Goal: Use online tool/utility: Utilize a website feature to perform a specific function

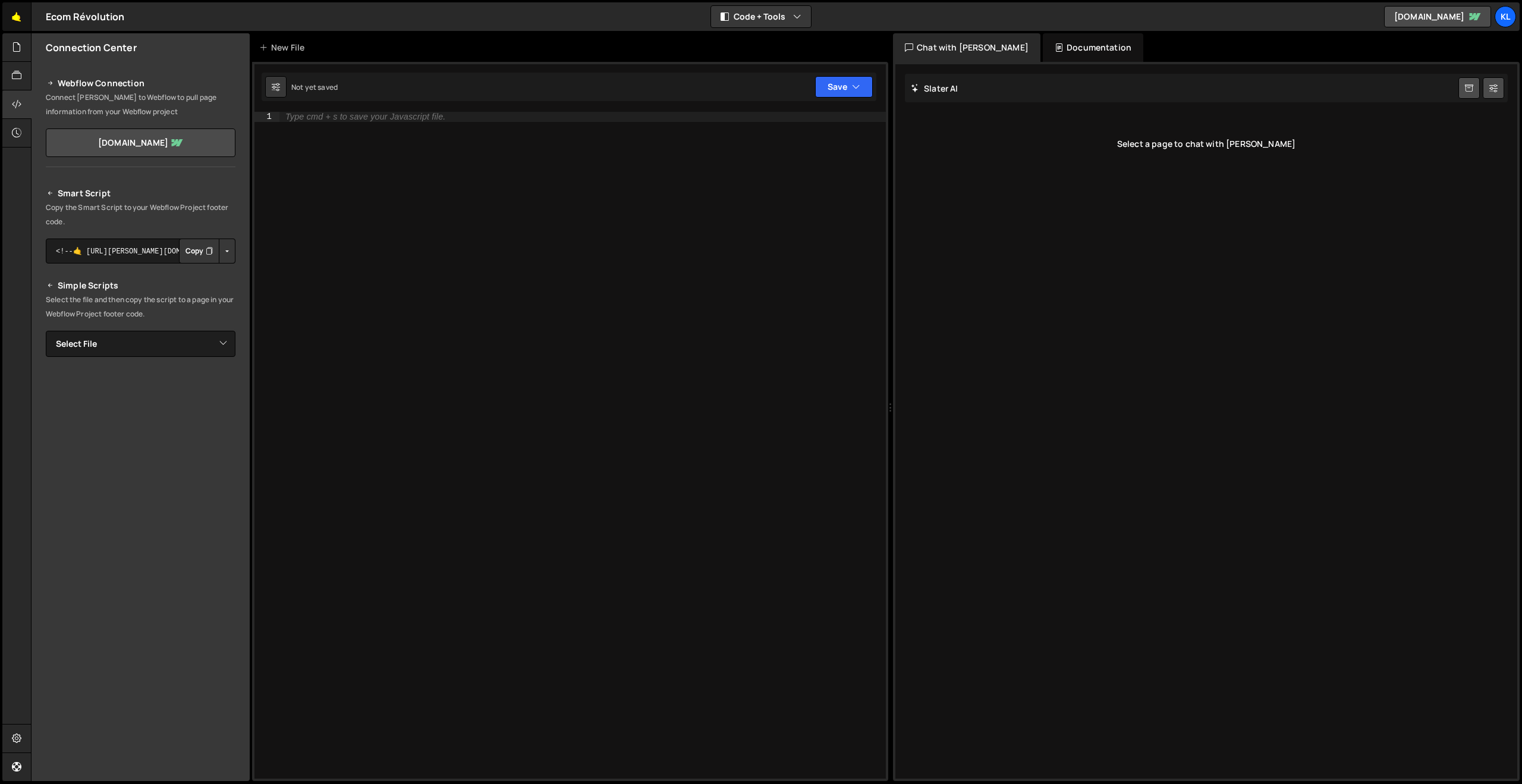
click at [14, 13] on link "🤙" at bounding box center [17, 16] width 29 height 28
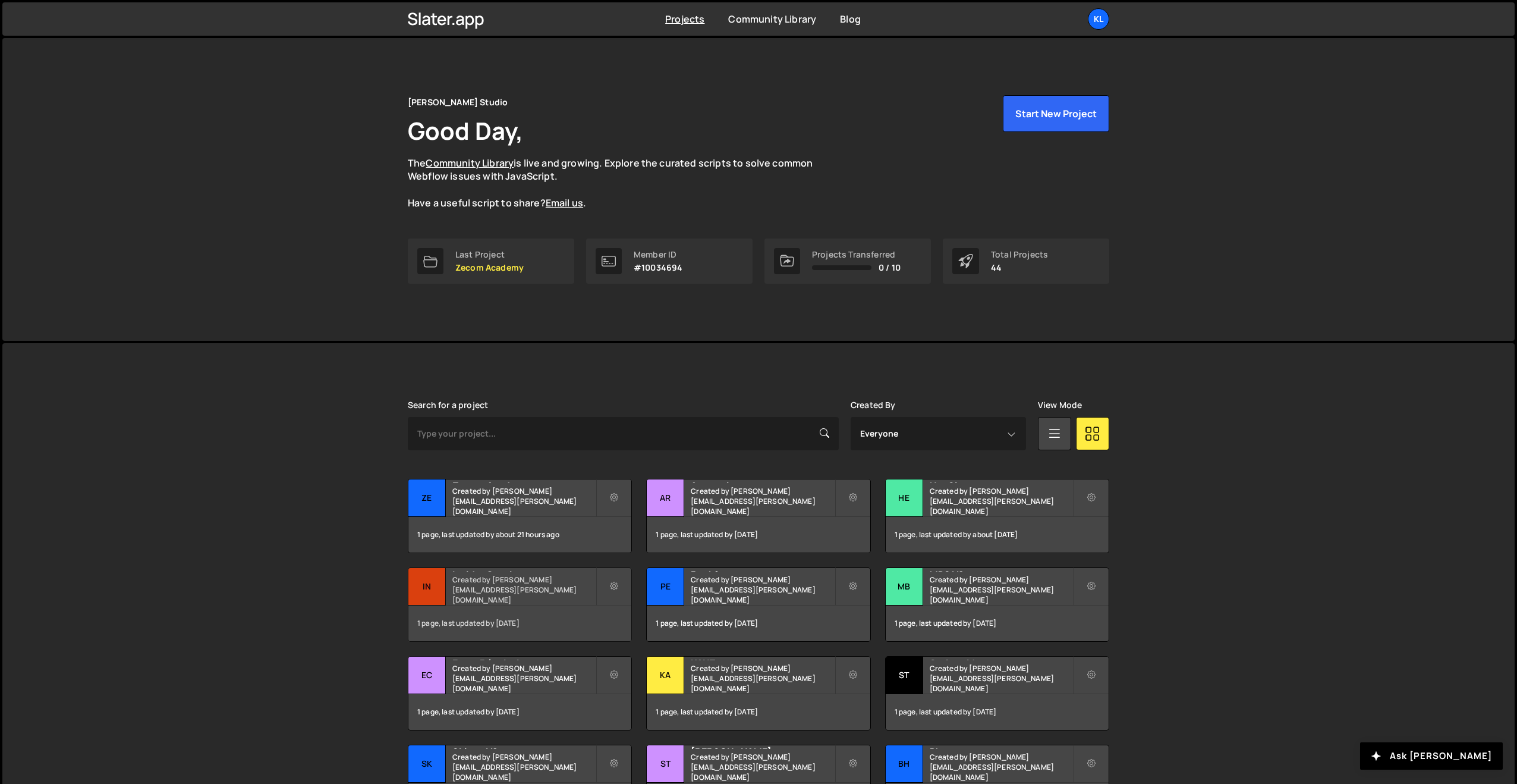
scroll to position [130, 0]
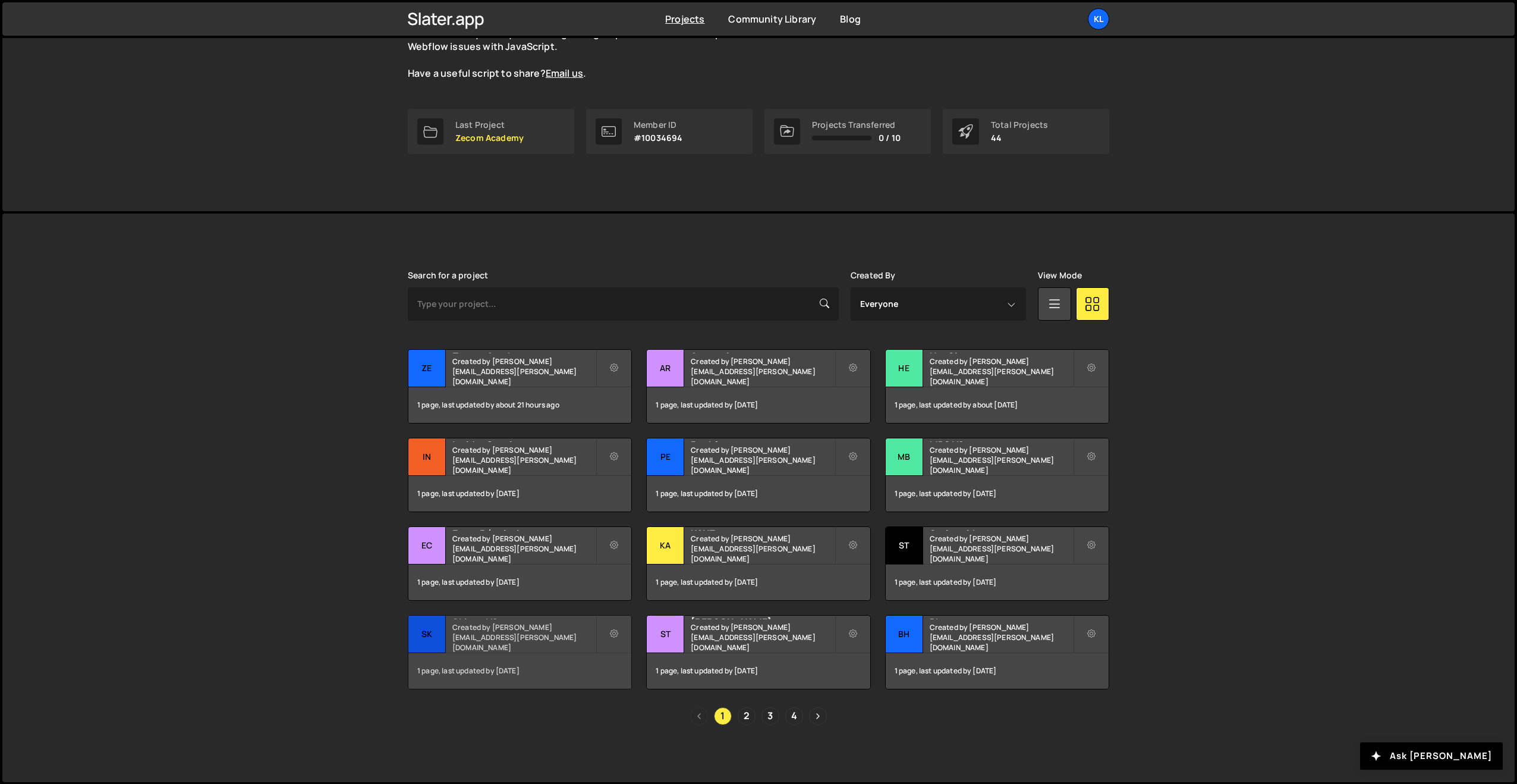
click at [501, 619] on h2 "Skiveo V2" at bounding box center [525, 617] width 143 height 4
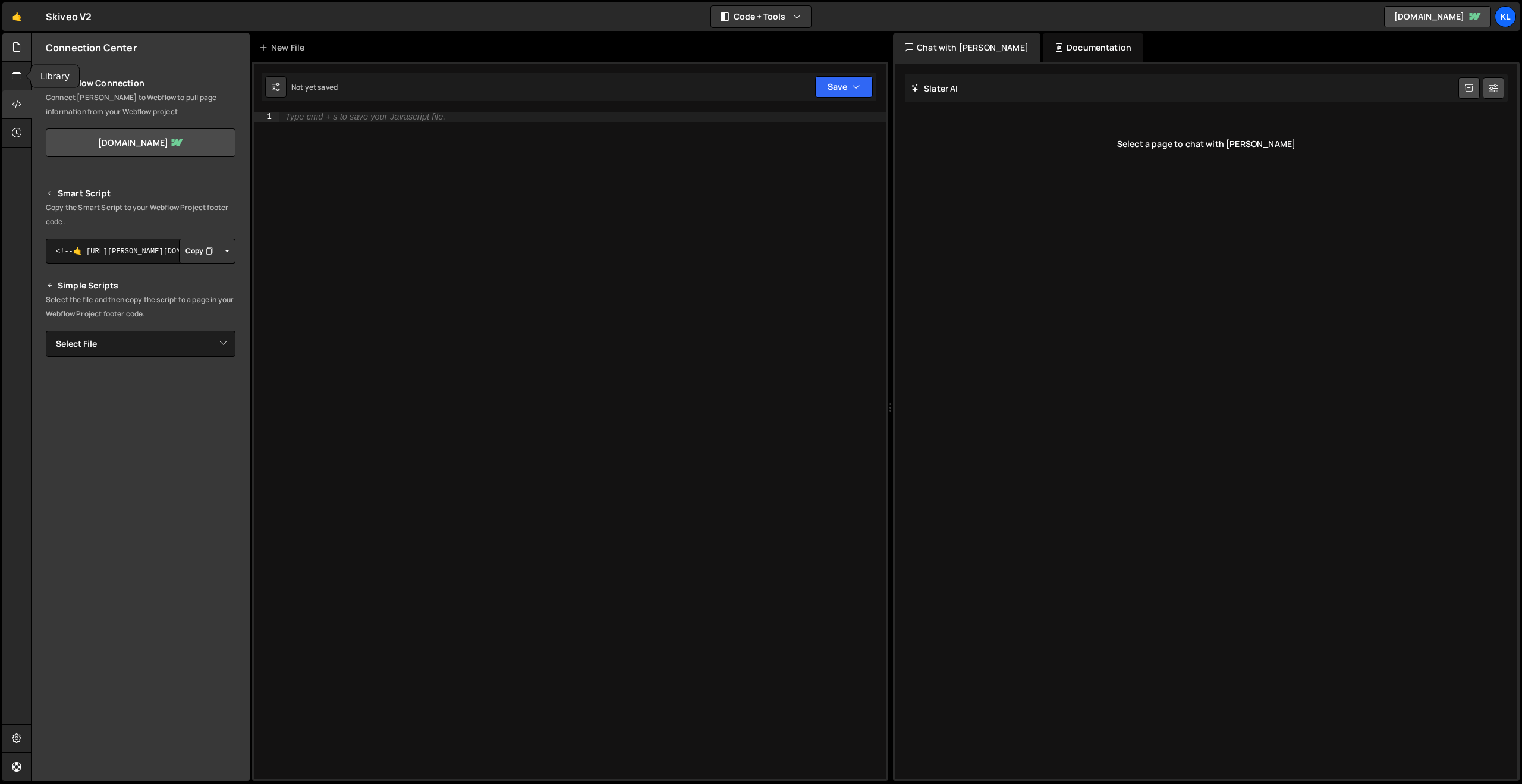
click at [20, 60] on div at bounding box center [17, 47] width 29 height 28
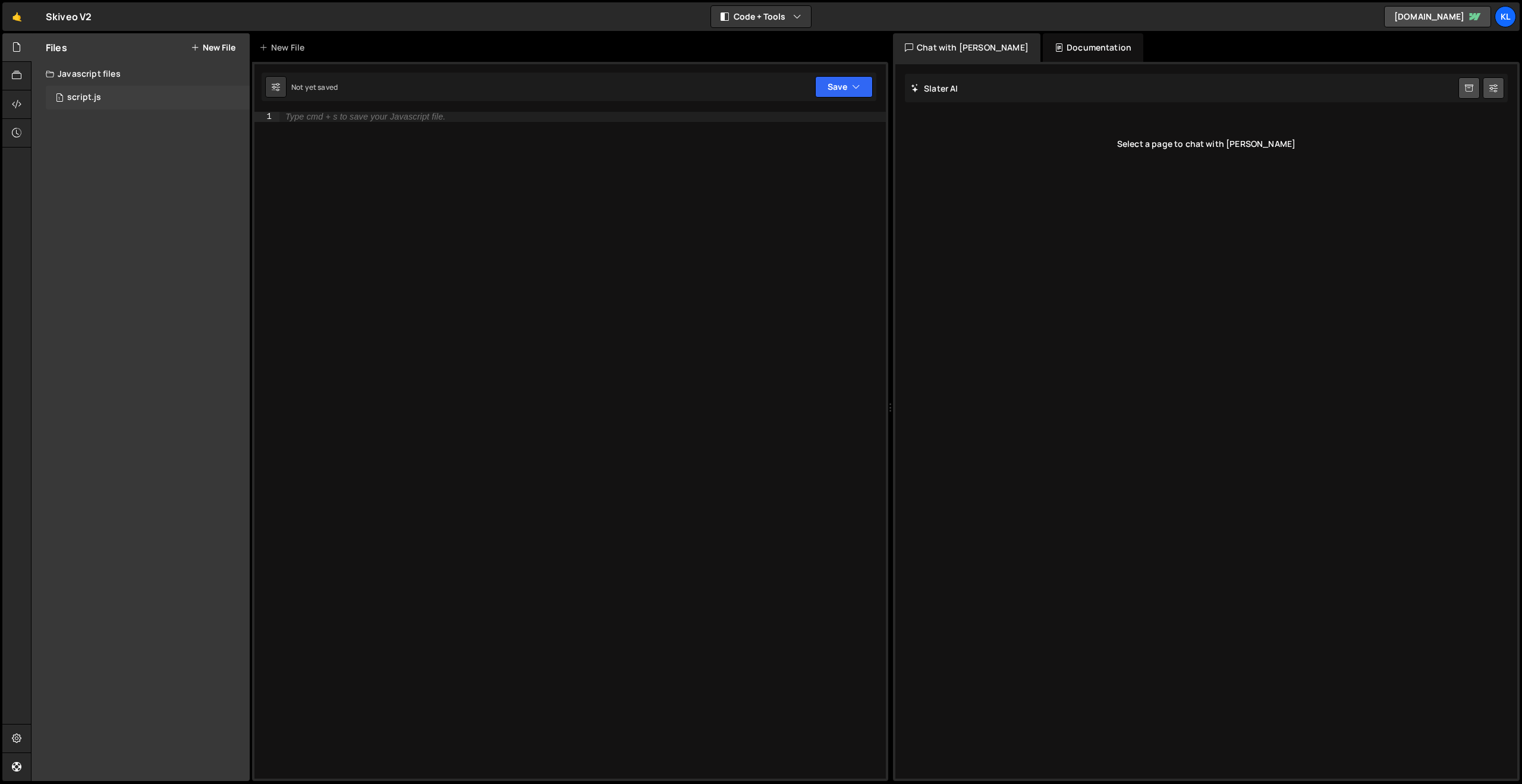
click at [78, 90] on div "1 script.js 0" at bounding box center [148, 97] width 204 height 24
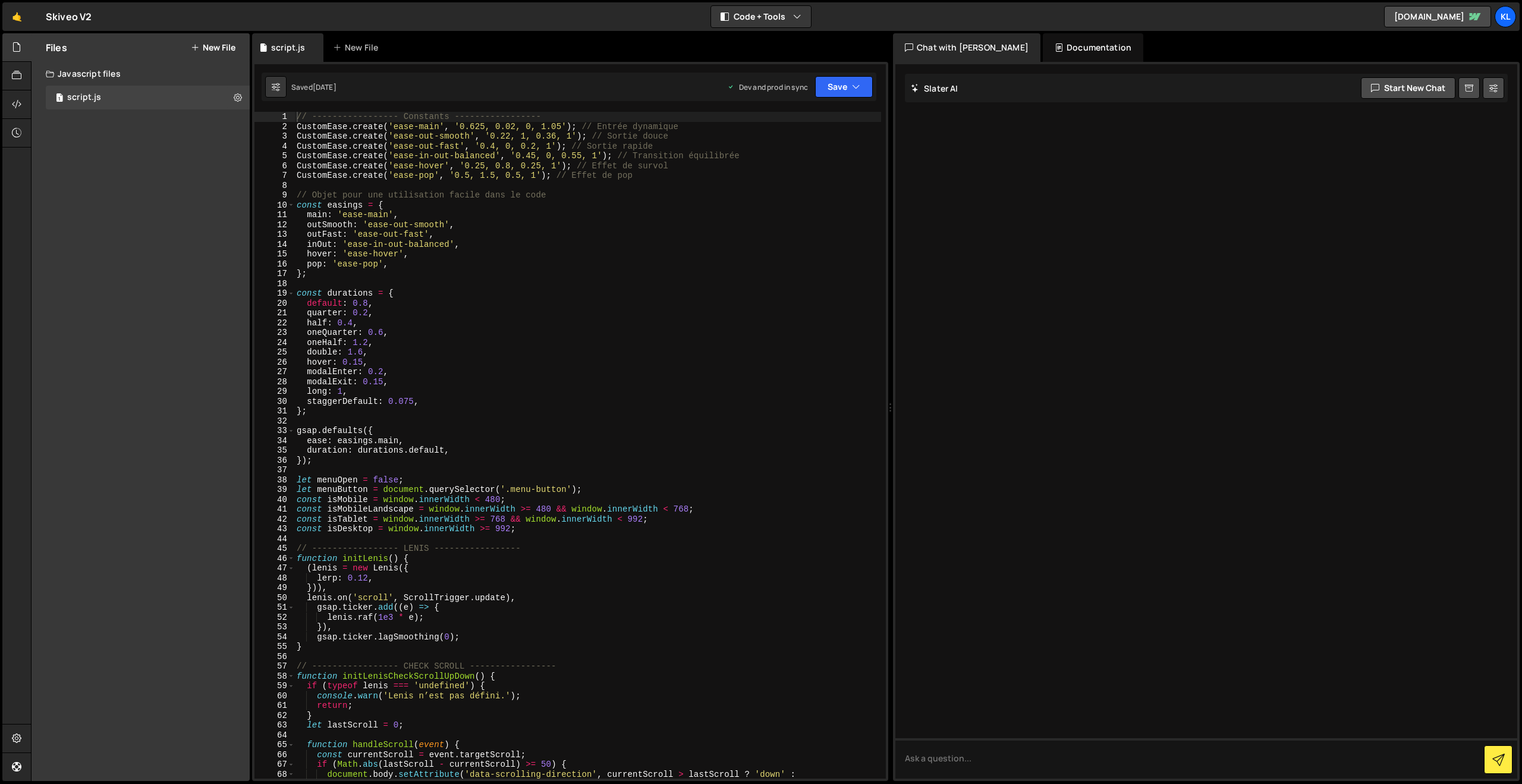
click at [484, 221] on div "// ----------------- Constants ----------------- CustomEase . create ( 'ease-ma…" at bounding box center [588, 455] width 587 height 686
type textarea "}"
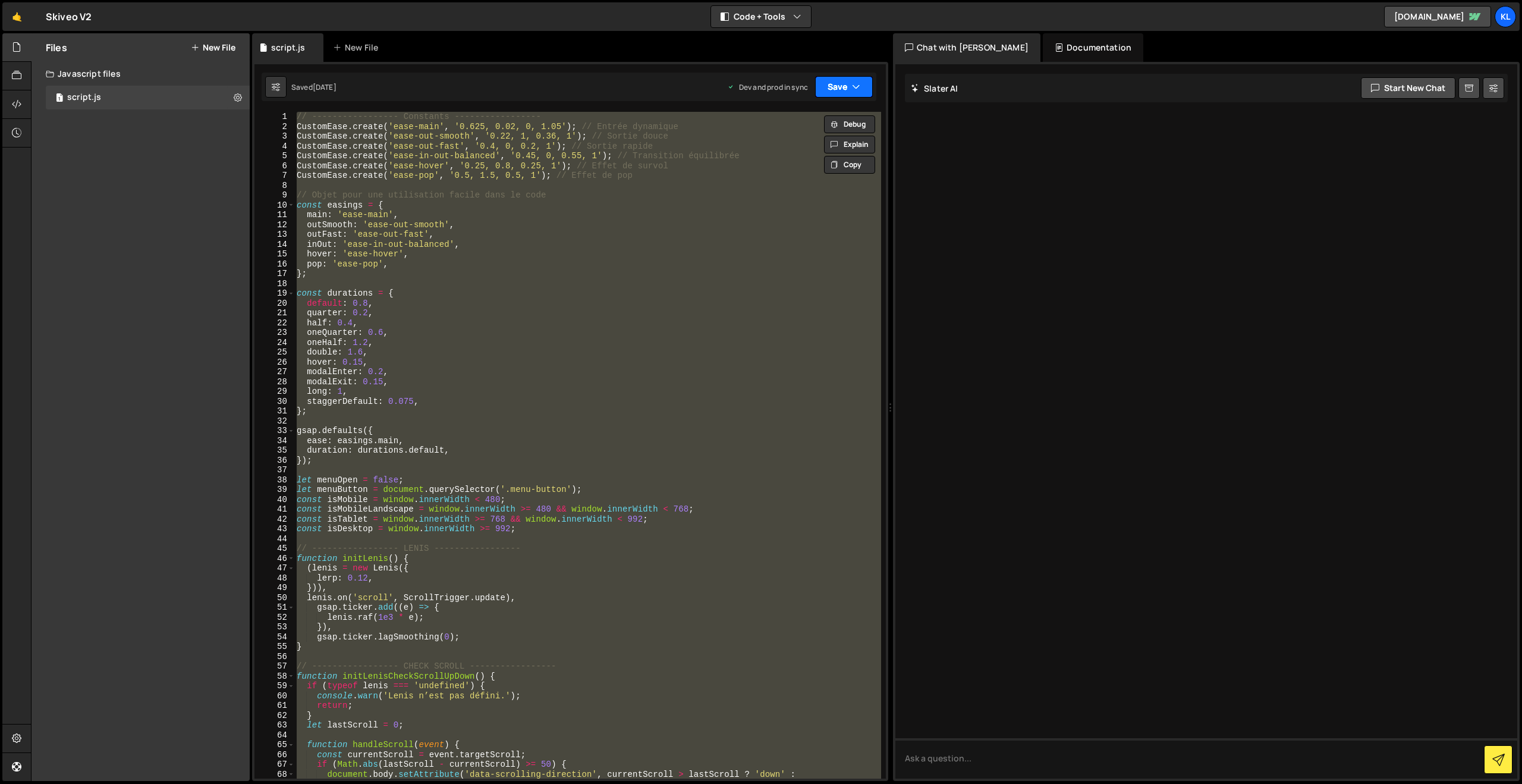
paste textarea
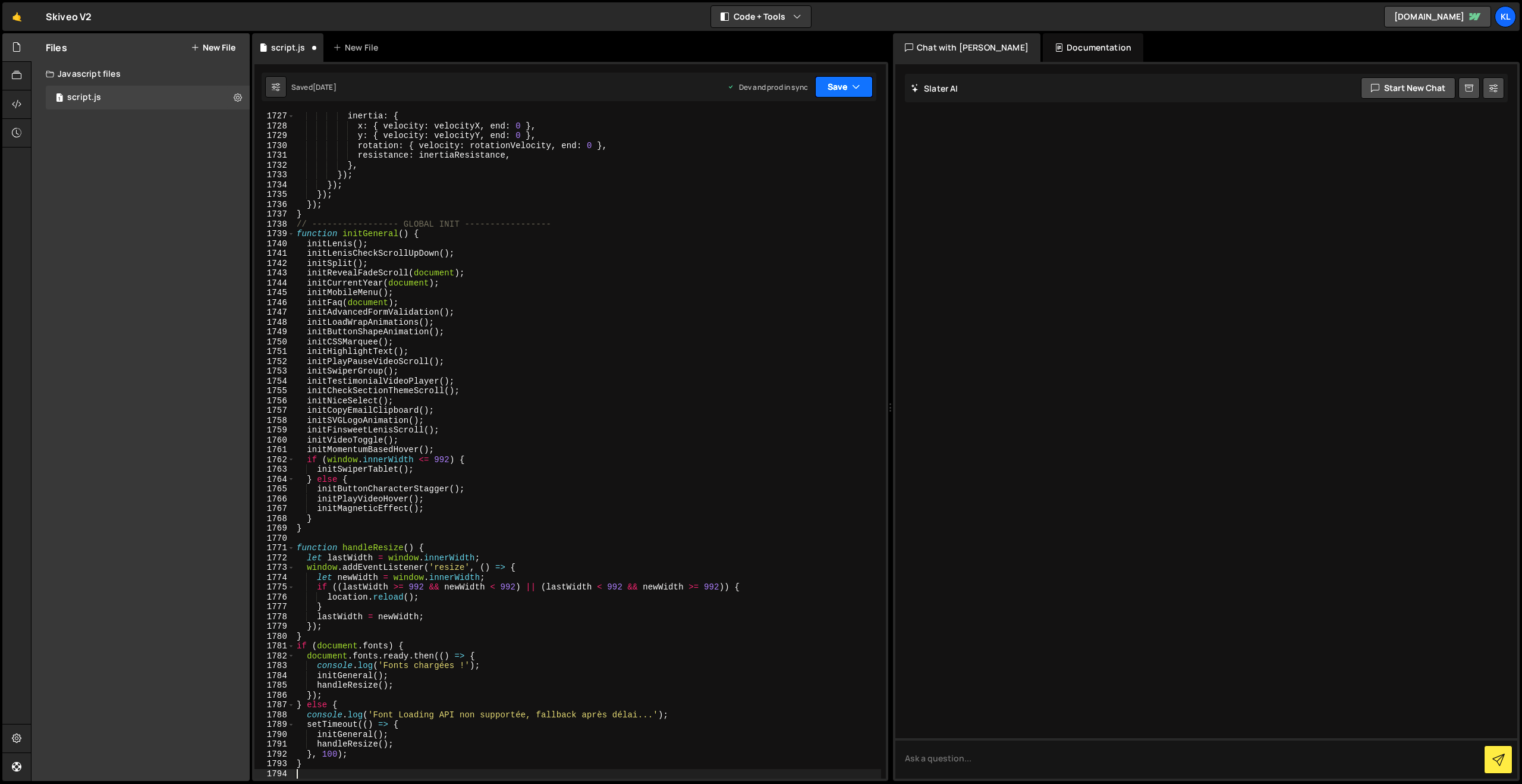
click at [852, 91] on icon "button" at bounding box center [856, 86] width 8 height 12
click at [786, 164] on div "2 weeks ago" at bounding box center [774, 167] width 24 height 10
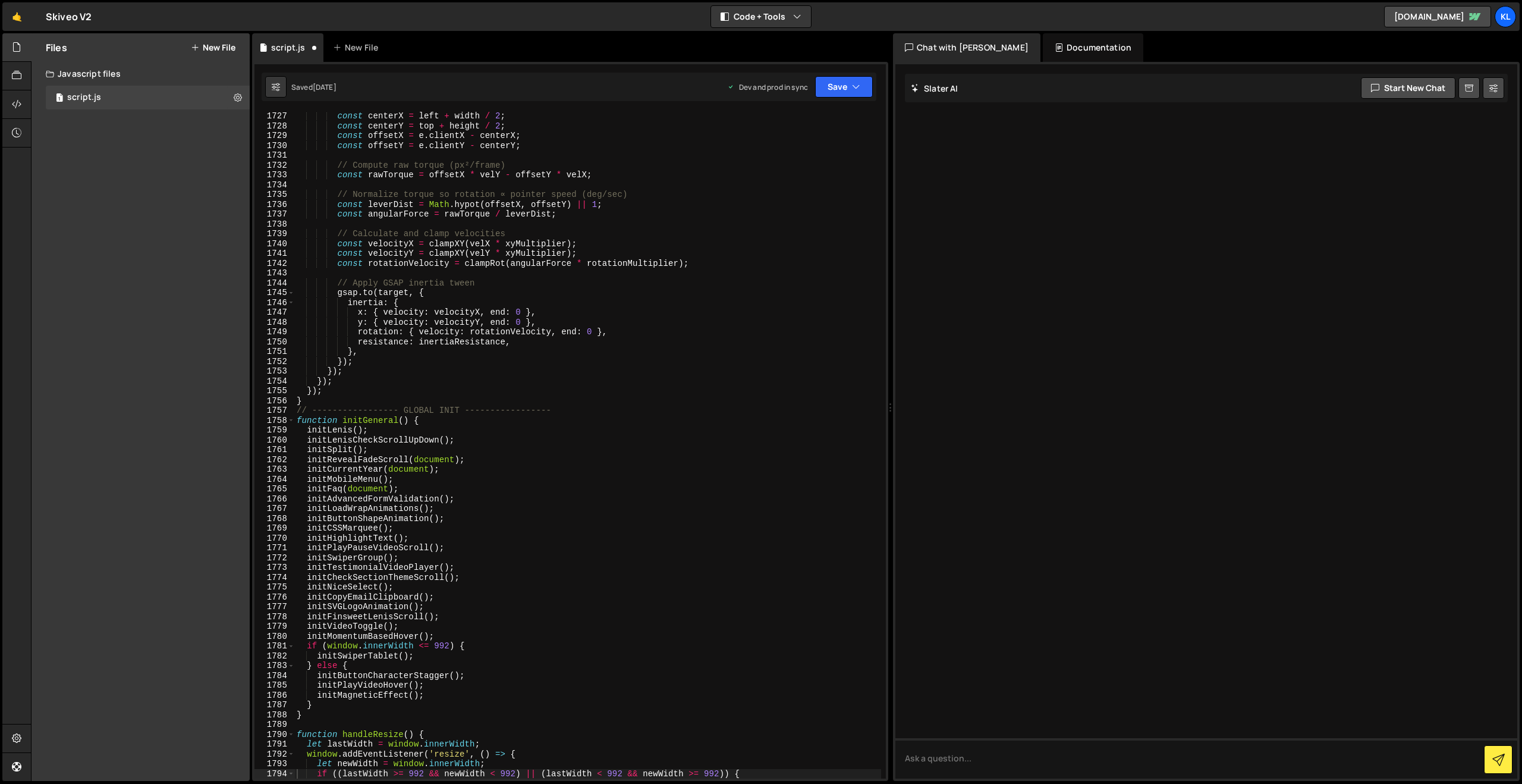
scroll to position [16934, 0]
